Goal: Information Seeking & Learning: Learn about a topic

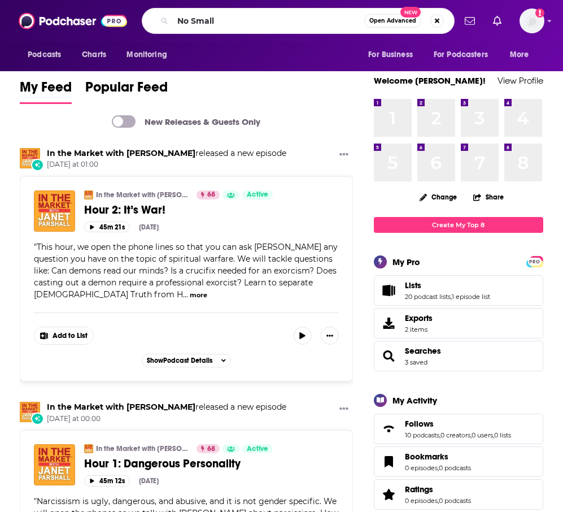
type input "No Small"
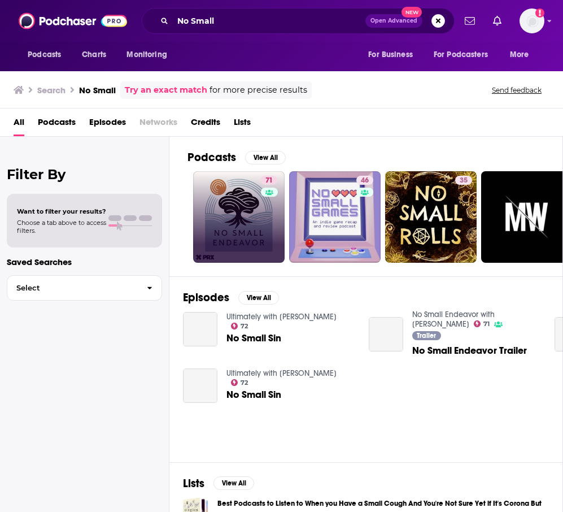
click at [258, 203] on link "71" at bounding box center [239, 217] width 92 height 92
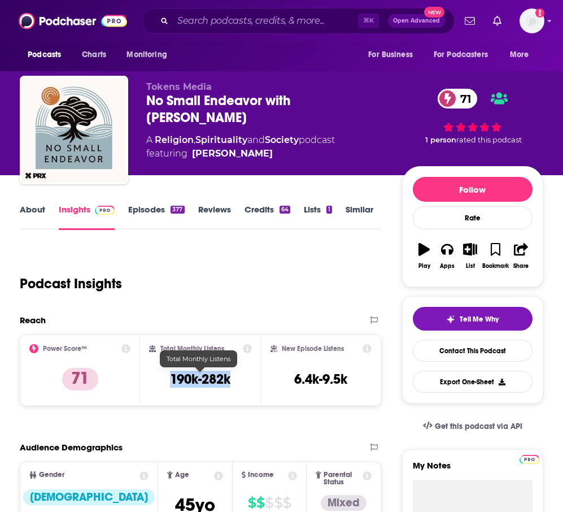
drag, startPoint x: 238, startPoint y: 378, endPoint x: 163, endPoint y: 369, distance: 75.6
click at [163, 369] on div "Total Monthly Listens 190k-282k" at bounding box center [200, 370] width 102 height 52
copy h3 "190k-282k"
